Goal: Transaction & Acquisition: Purchase product/service

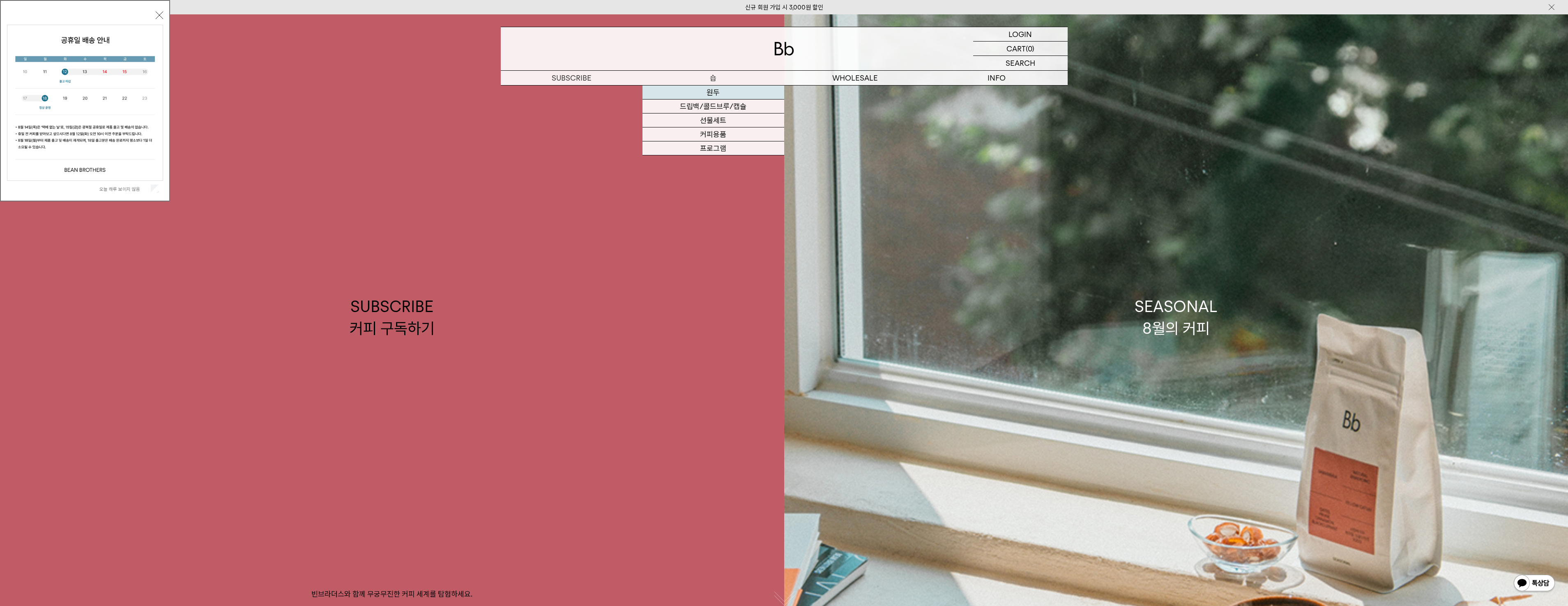
click at [710, 90] on link "원두" at bounding box center [713, 92] width 142 height 14
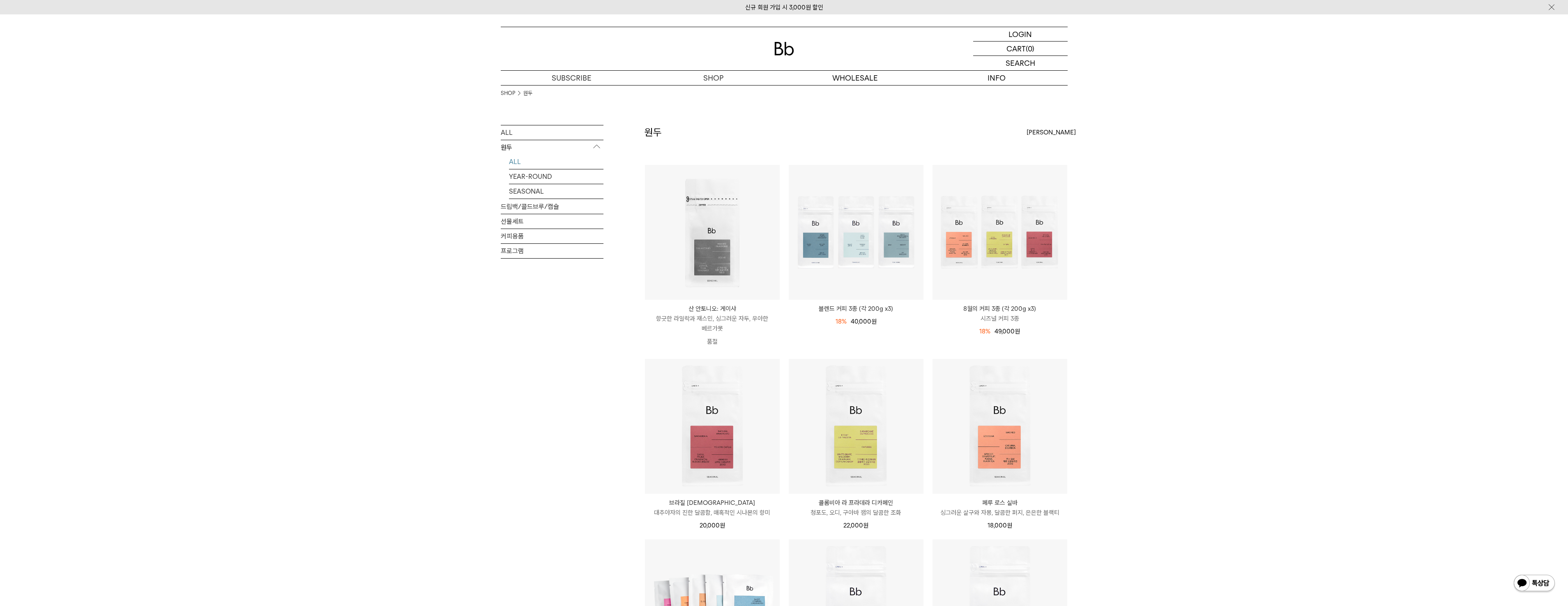
click at [555, 415] on div "ALL 원두 ALL YEAR-ROUND SEASONAL 드립백/콜드브루/캡슐 선물세트 커피용품 프로그램" at bounding box center [552, 553] width 103 height 857
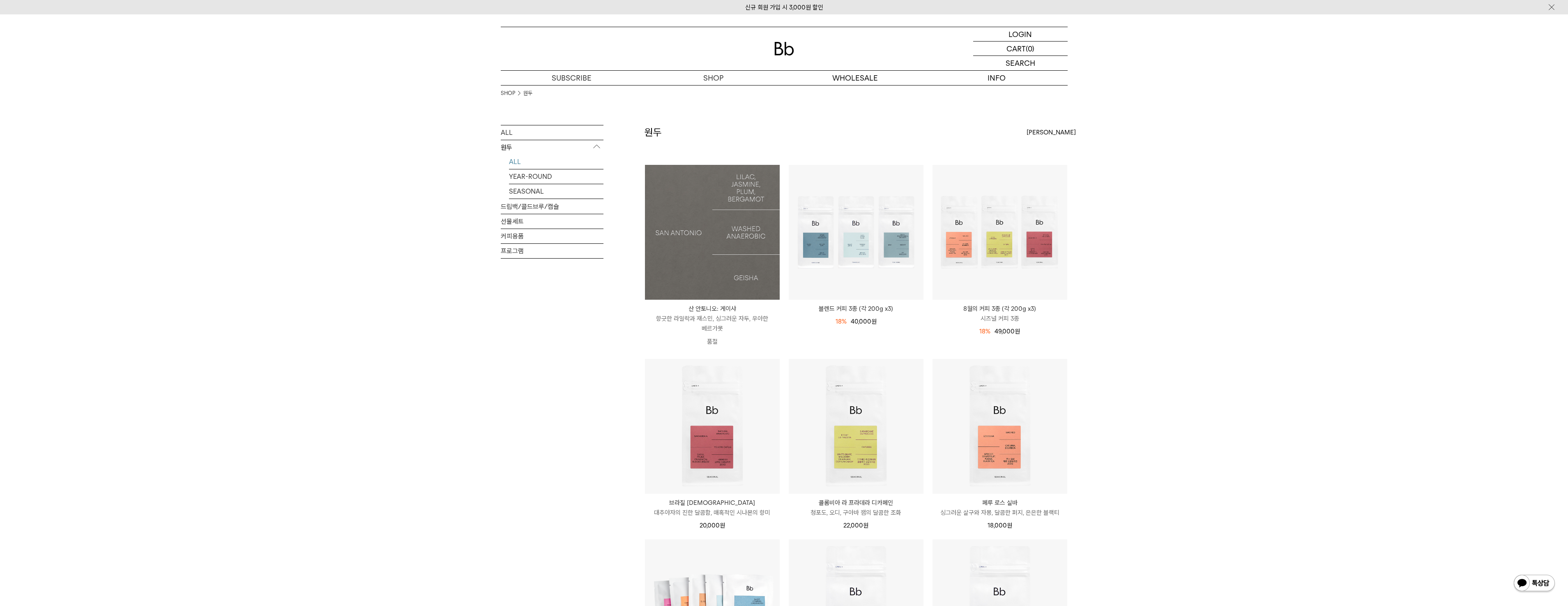
click at [701, 263] on img at bounding box center [712, 232] width 135 height 135
